Goal: Find specific page/section: Find specific page/section

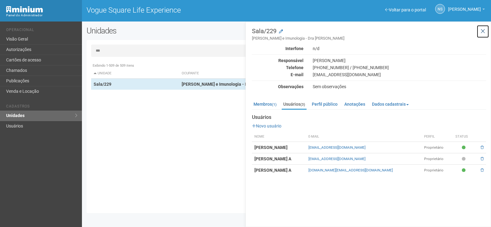
click at [483, 31] on icon at bounding box center [482, 31] width 5 height 6
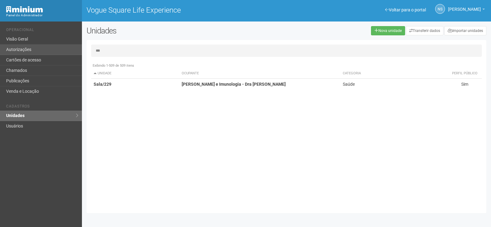
drag, startPoint x: 112, startPoint y: 53, endPoint x: 34, endPoint y: 53, distance: 78.5
click at [34, 53] on div "Voltar para o portal Operacional Visão Geral Autorizações Cartões de acesso Cha…" at bounding box center [245, 123] width 491 height 205
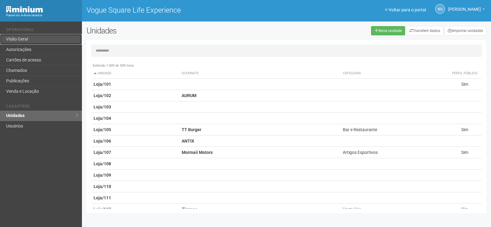
click at [17, 42] on link "Visão Geral" at bounding box center [41, 39] width 82 height 10
